Goal: Information Seeking & Learning: Learn about a topic

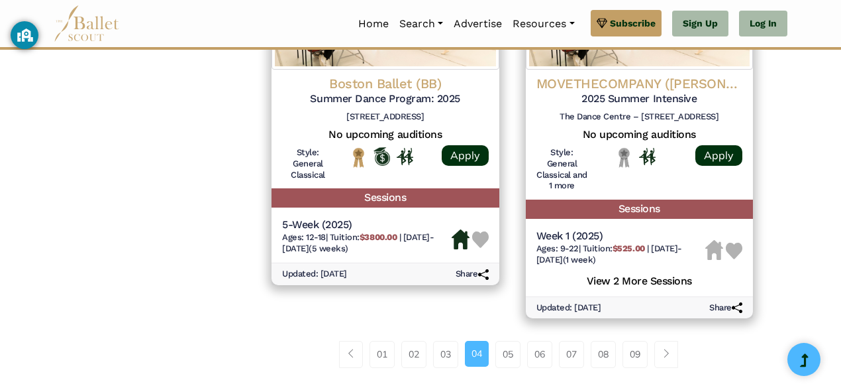
scroll to position [1896, 0]
drag, startPoint x: 830, startPoint y: 338, endPoint x: 825, endPoint y: 302, distance: 36.2
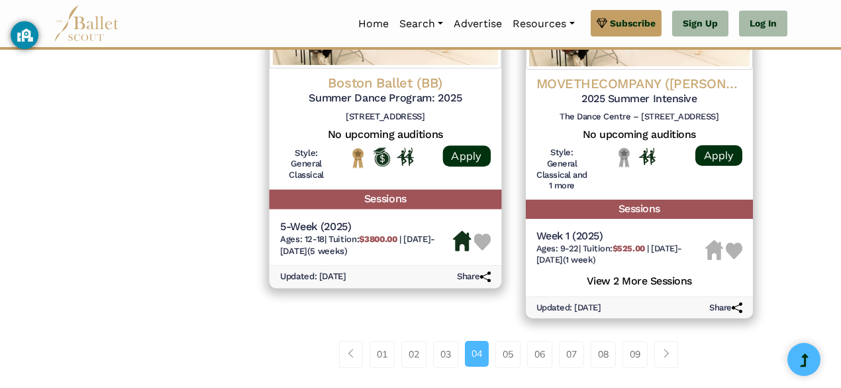
click at [506, 311] on div "Boston Ballet (BB) Summer Dance Program: 2025 19 Clarendon St, Boston, MA 02116…" at bounding box center [385, 127] width 259 height 402
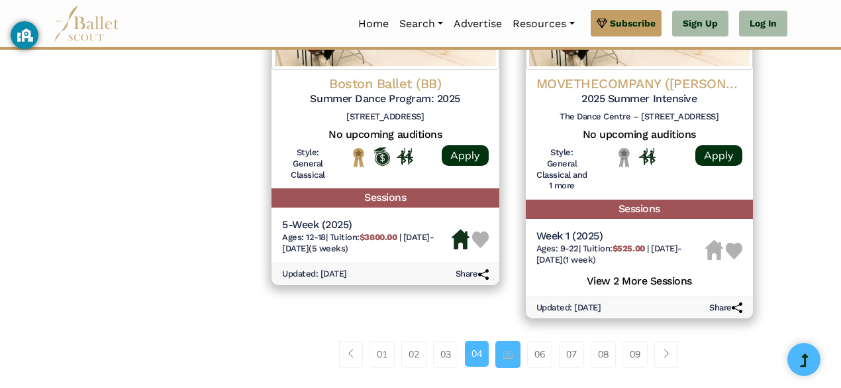
click at [502, 354] on link "05" at bounding box center [508, 354] width 25 height 27
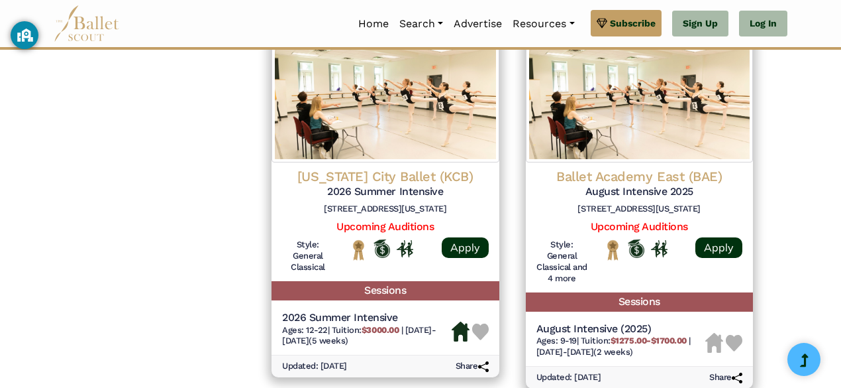
scroll to position [1438, 0]
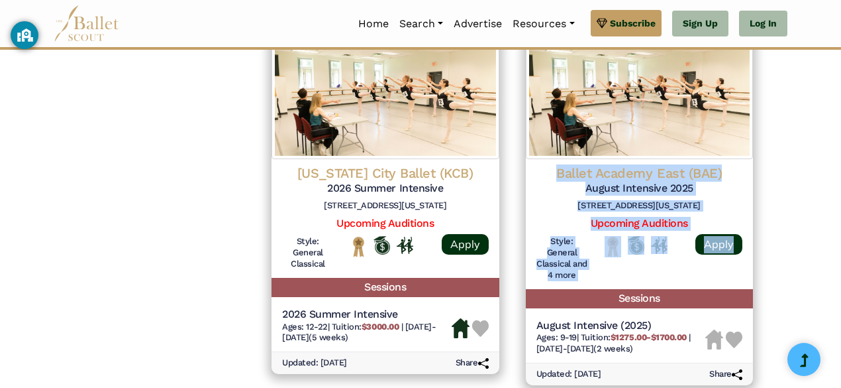
drag, startPoint x: 833, startPoint y: 232, endPoint x: 816, endPoint y: 83, distance: 150.0
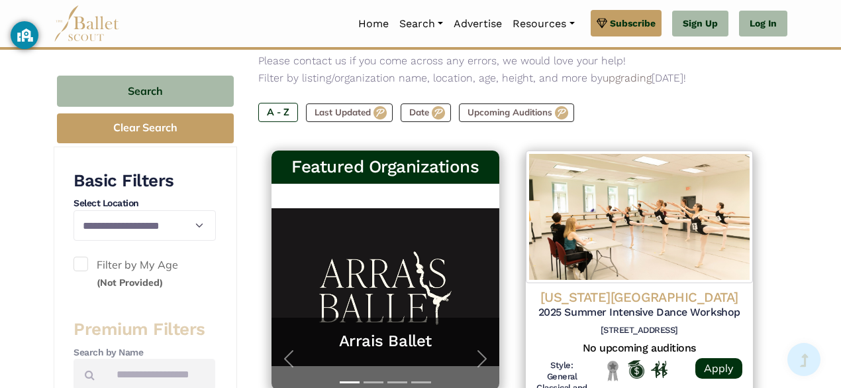
scroll to position [0, 0]
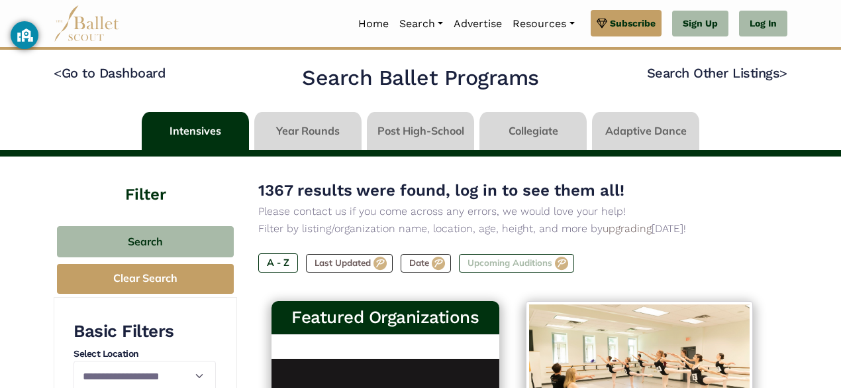
click at [527, 266] on label "Upcoming Auditions" at bounding box center [516, 263] width 115 height 19
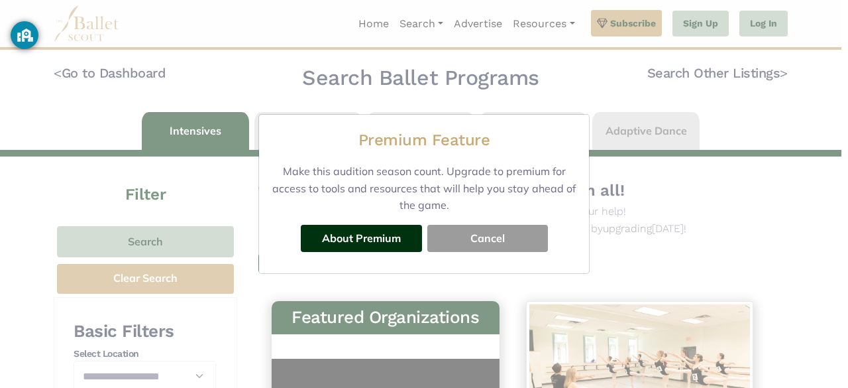
click at [480, 247] on button "Cancel" at bounding box center [487, 238] width 121 height 27
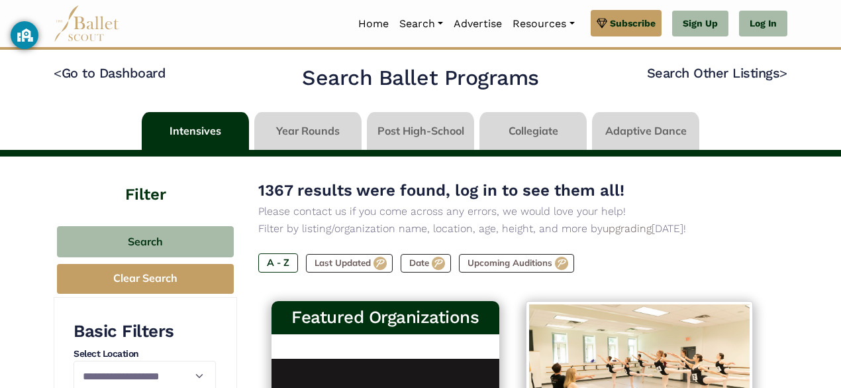
click at [728, 252] on div "1367 results were found, log in to see them all! Please contact us if you come …" at bounding box center [512, 236] width 508 height 117
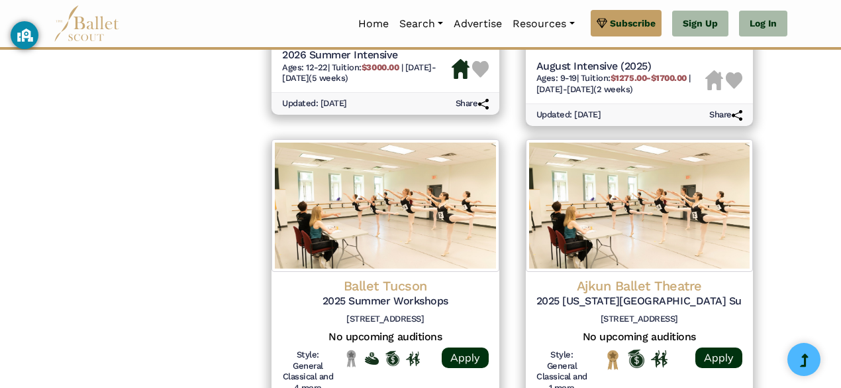
scroll to position [2112, 0]
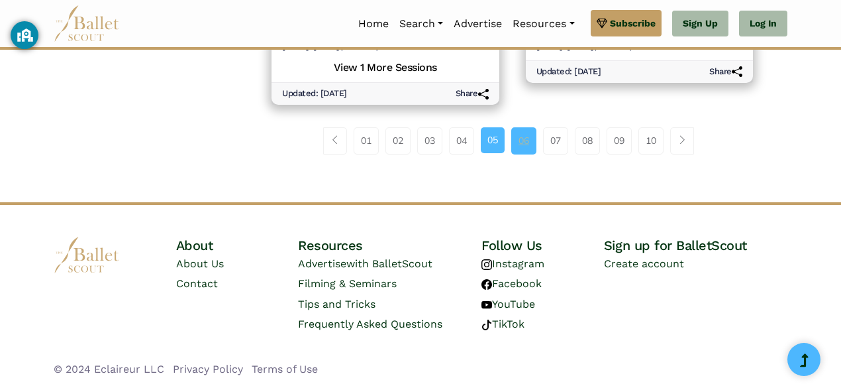
click at [523, 138] on link "06" at bounding box center [523, 140] width 25 height 27
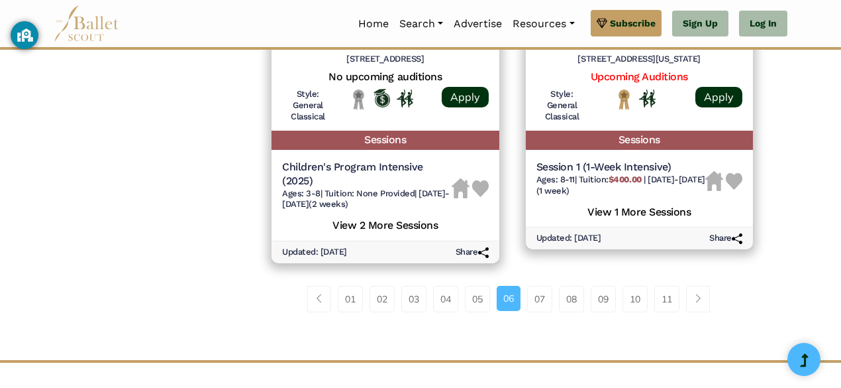
scroll to position [1982, 0]
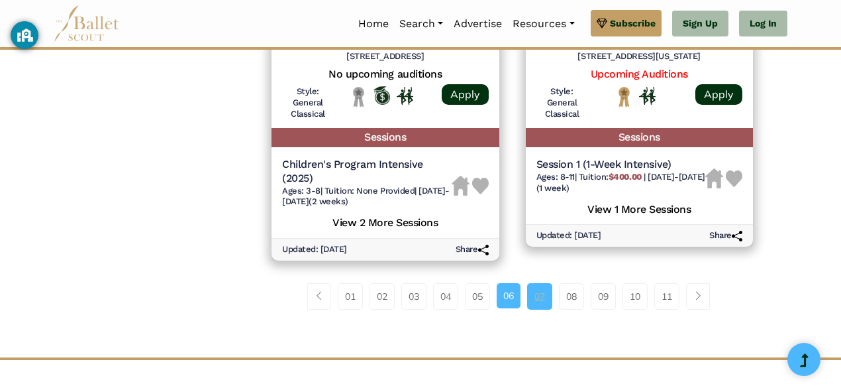
click at [535, 303] on link "07" at bounding box center [539, 296] width 25 height 27
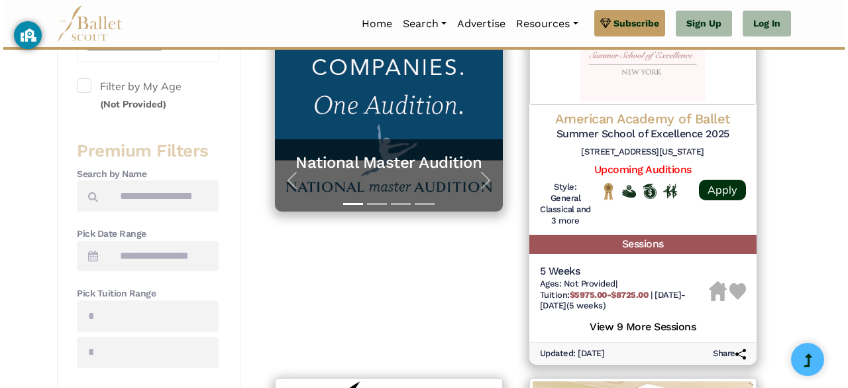
scroll to position [331, 0]
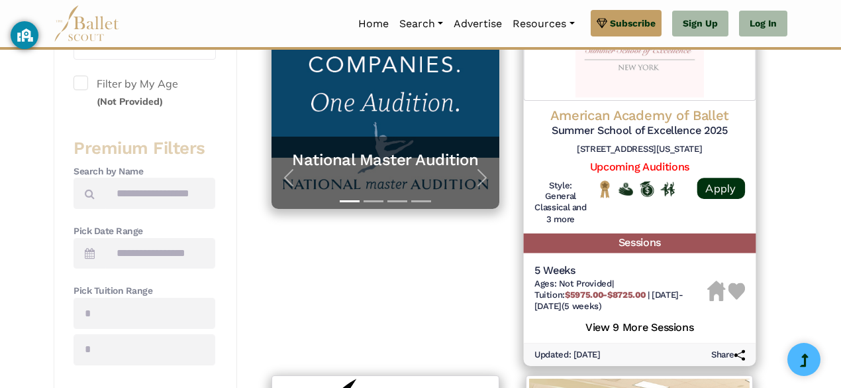
click at [665, 125] on h5 "Summer School of Excellence 2025" at bounding box center [639, 131] width 211 height 14
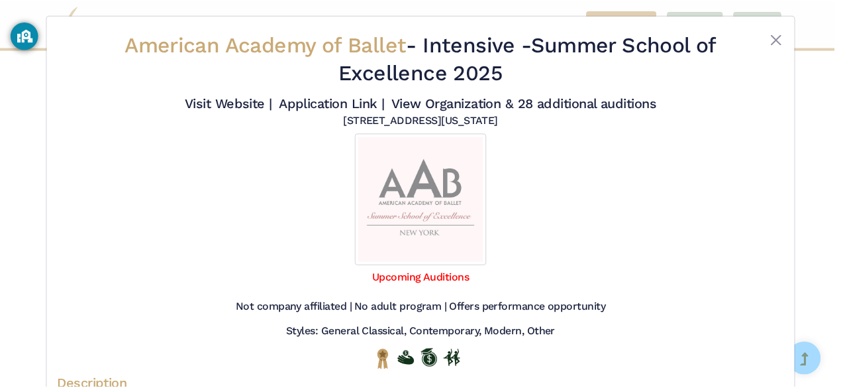
scroll to position [0, 0]
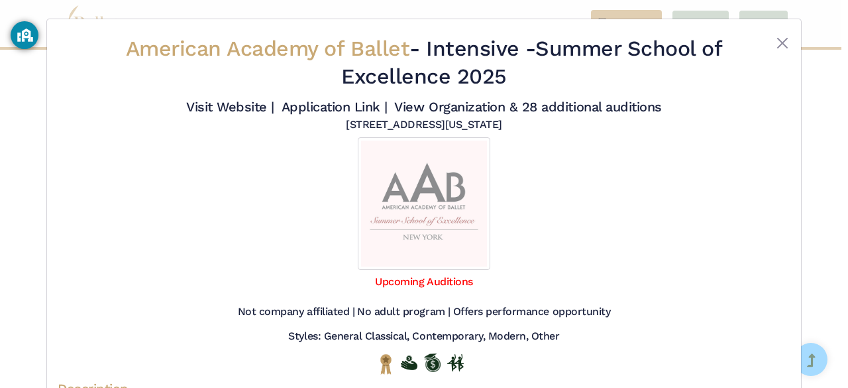
click at [228, 90] on div "American Academy of Ballet - Intensive - Summer School of Excellence 2025" at bounding box center [424, 65] width 611 height 60
click at [240, 109] on link "Visit Website |" at bounding box center [230, 107] width 88 height 16
click at [774, 43] on button "Close" at bounding box center [782, 43] width 16 height 16
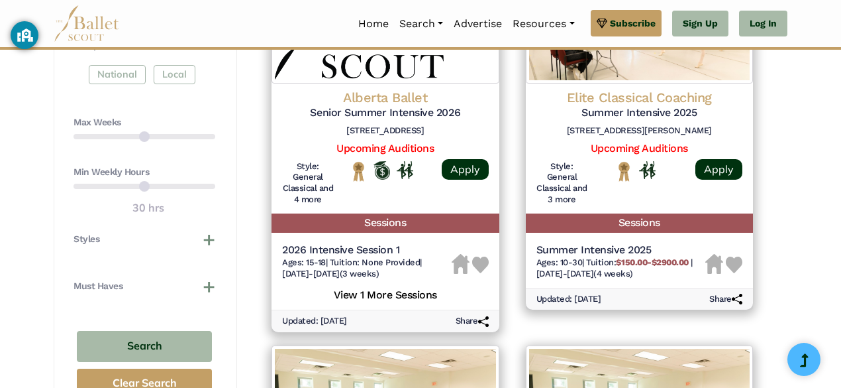
scroll to position [689, 0]
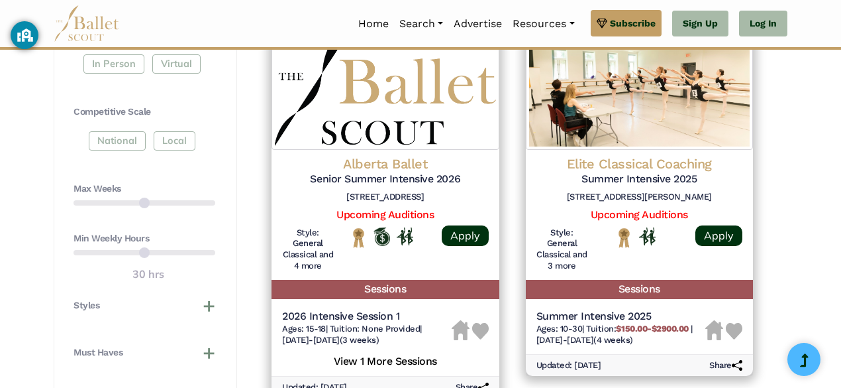
drag, startPoint x: 840, startPoint y: 142, endPoint x: 847, endPoint y: 192, distance: 50.2
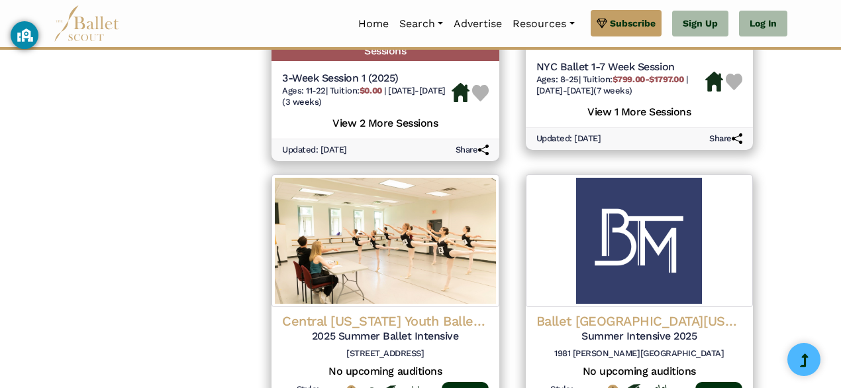
scroll to position [1318, 0]
